Goal: Task Accomplishment & Management: Complete application form

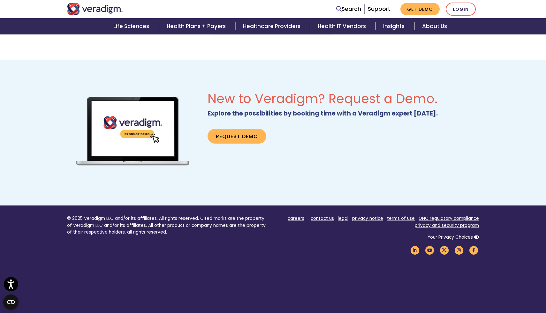
scroll to position [393, 0]
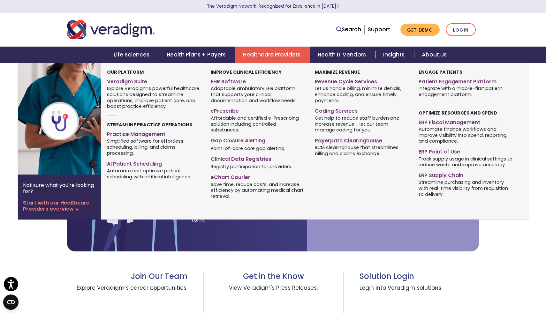
click at [330, 139] on link "Payerpath Clearinghouse" at bounding box center [362, 139] width 94 height 9
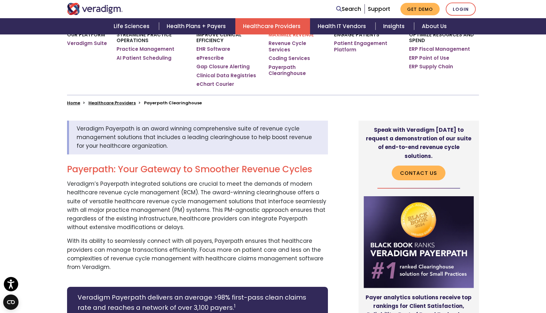
scroll to position [145, 0]
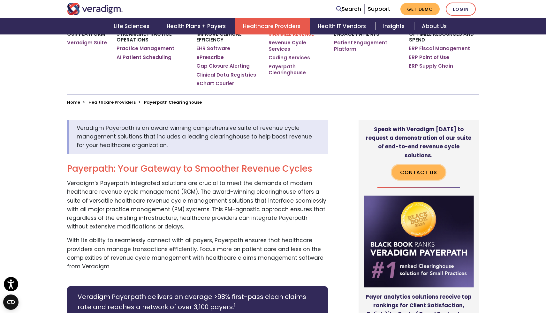
click at [406, 165] on link "Contact Us" at bounding box center [419, 172] width 54 height 15
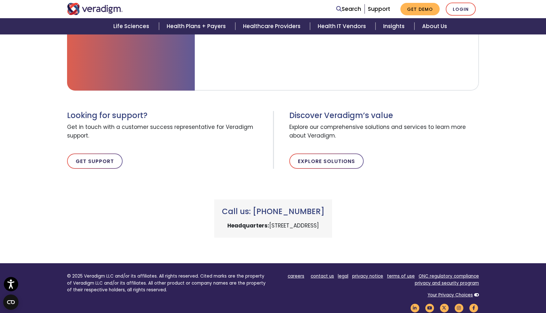
scroll to position [290, 0]
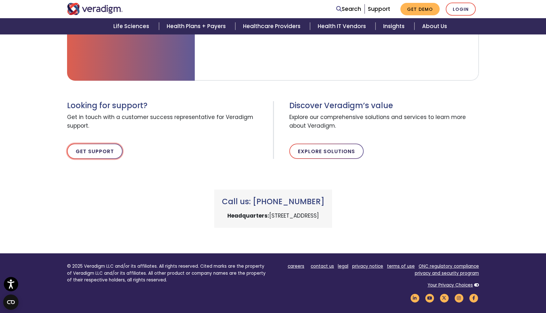
click at [106, 154] on link "Get Support" at bounding box center [95, 151] width 56 height 15
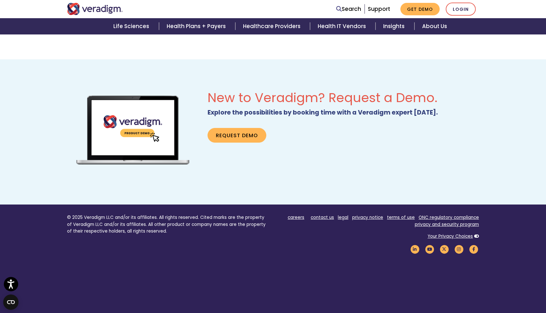
scroll to position [393, 0]
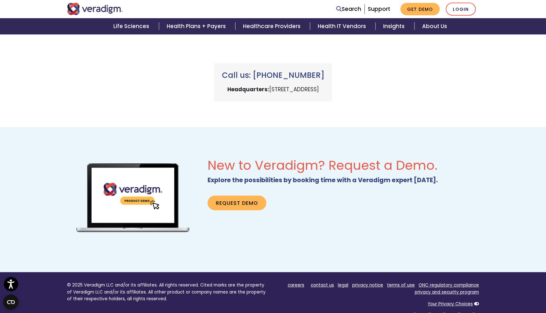
scroll to position [393, 0]
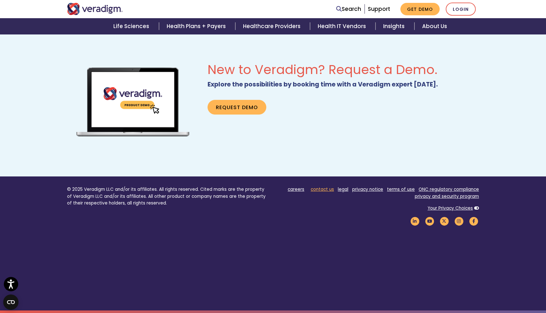
click at [327, 188] on link "contact us" at bounding box center [322, 189] width 23 height 6
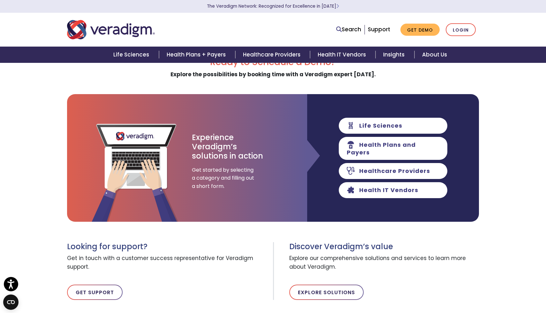
scroll to position [26, 0]
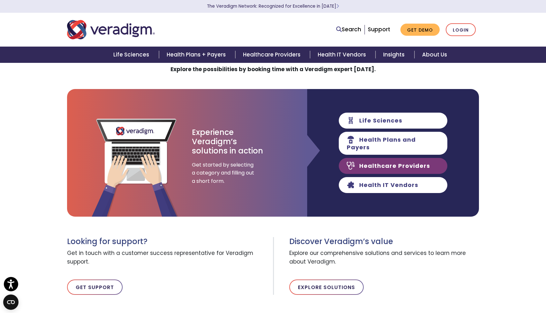
click at [388, 161] on link "Healthcare Providers" at bounding box center [393, 166] width 109 height 16
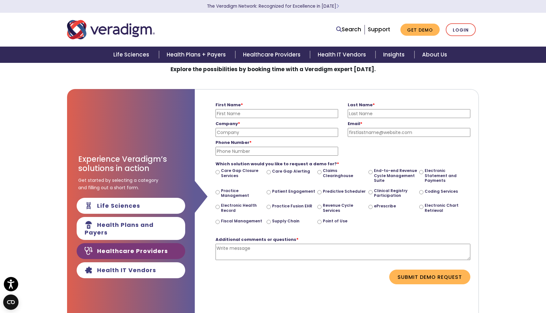
click at [326, 269] on div "Additional comments or questions * Please enter a message" at bounding box center [343, 251] width 255 height 38
click at [512, 88] on div "Ready to Schedule a Demo? Explore the possibilities by booking time with a Vera…" at bounding box center [273, 272] width 546 height 440
click at [237, 111] on input "First Name *" at bounding box center [277, 113] width 123 height 9
type input "Rachel"
click at [361, 114] on input "Last Name *" at bounding box center [409, 113] width 123 height 9
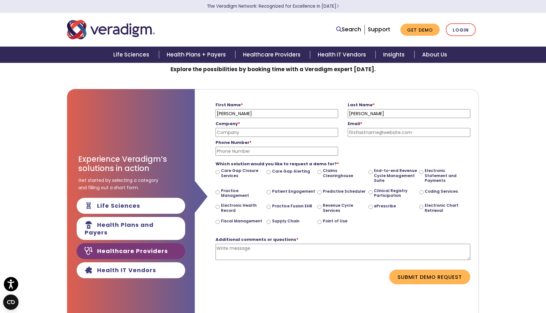
type input "Sumerfelt"
click at [307, 129] on input "Company *" at bounding box center [277, 132] width 123 height 9
type input "Odyssey Mental Health"
click at [385, 135] on input "Email *" at bounding box center [409, 132] width 123 height 9
type input "omhrachel@protonmail.com"
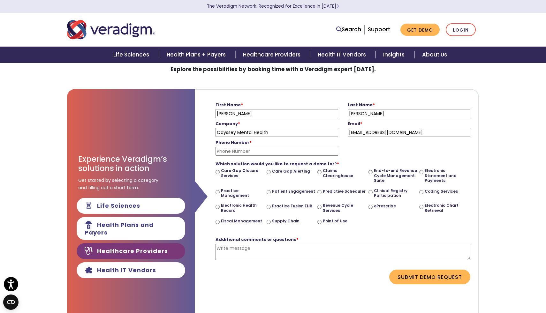
click at [258, 151] on input "Phone Number *" at bounding box center [277, 151] width 123 height 9
type input "5039620493"
click at [421, 173] on input "Electronic Statement and Payments" at bounding box center [421, 172] width 4 height 4
radio input "true"
click at [231, 253] on textarea "Additional comments or questions *" at bounding box center [343, 252] width 255 height 16
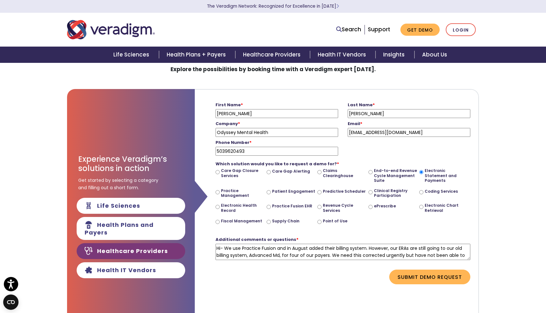
scroll to position [6, 0]
click at [292, 256] on textarea "Hi- We use Practice Fusion and in August added their billing system. However, o…" at bounding box center [343, 252] width 255 height 16
click at [324, 256] on textarea "Hi- We use Practice Fusion and in August added their billing system. However, o…" at bounding box center [343, 252] width 255 height 16
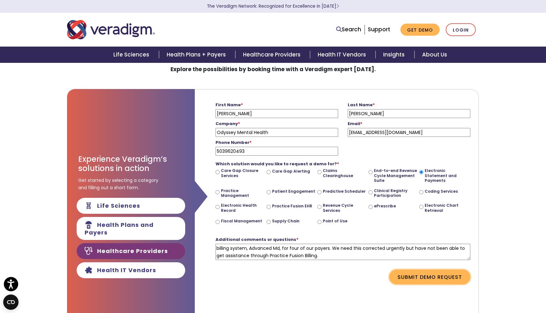
type textarea "Hi- We use Practice Fusion and in August added their billing system. However, o…"
click at [419, 280] on button "Submit Demo Request" at bounding box center [429, 277] width 81 height 15
